Goal: Task Accomplishment & Management: Manage account settings

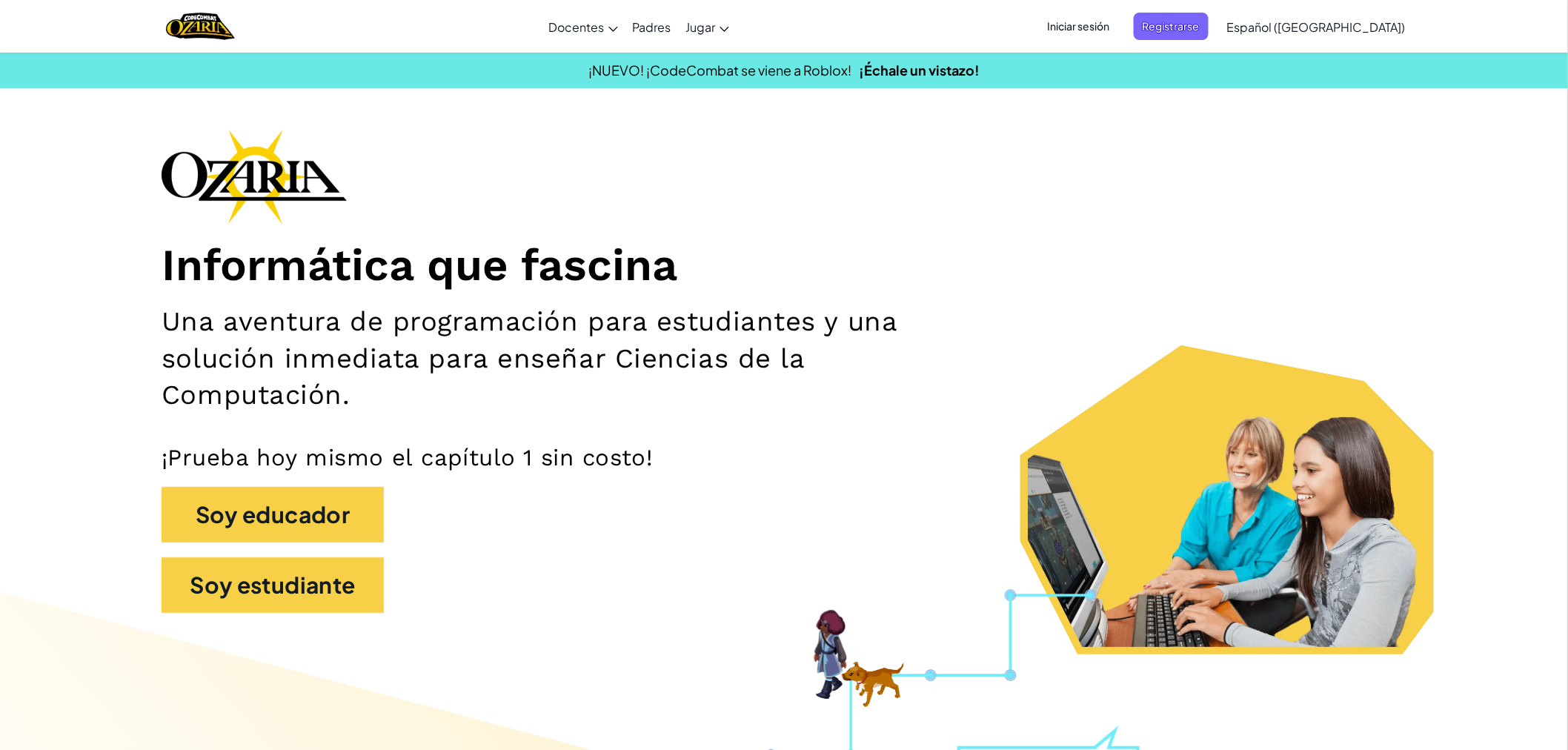
click at [1116, 28] on span "Iniciar sesión" at bounding box center [1078, 26] width 80 height 28
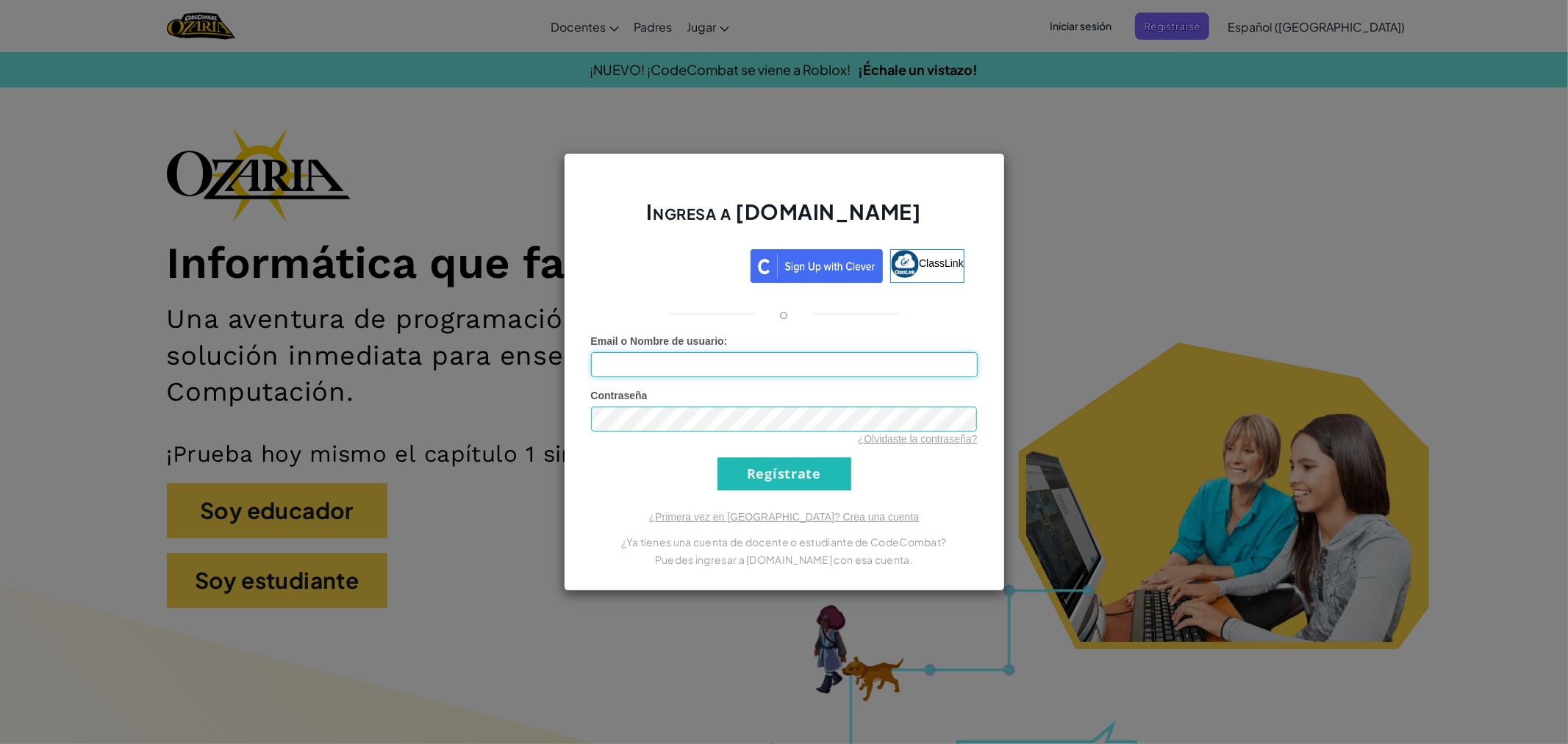
type input "EmilianoTorres07"
click at [777, 469] on input "Regístrate" at bounding box center [784, 474] width 134 height 33
